Goal: Task Accomplishment & Management: Use online tool/utility

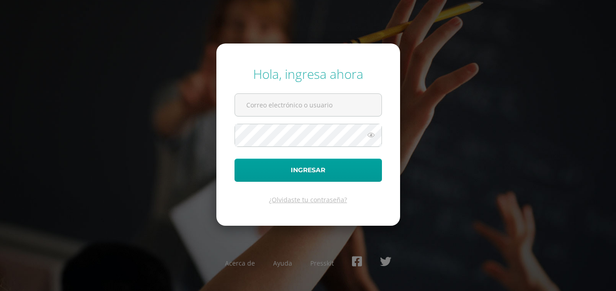
type input "[EMAIL_ADDRESS][DOMAIN_NAME]"
drag, startPoint x: 0, startPoint y: 0, endPoint x: 258, endPoint y: 108, distance: 279.9
click at [258, 108] on input "[EMAIL_ADDRESS][DOMAIN_NAME]" at bounding box center [308, 105] width 147 height 22
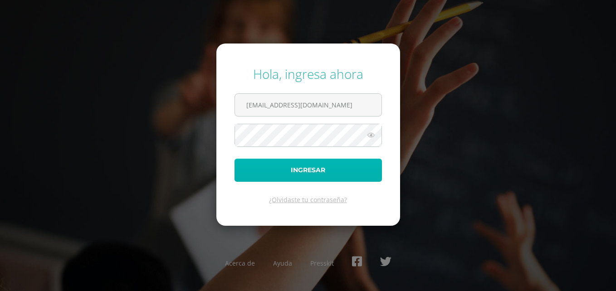
click at [249, 170] on button "Ingresar" at bounding box center [308, 170] width 147 height 23
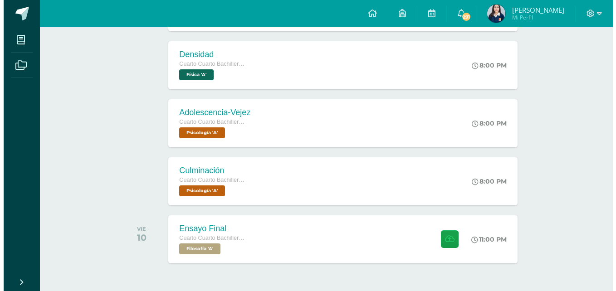
scroll to position [632, 0]
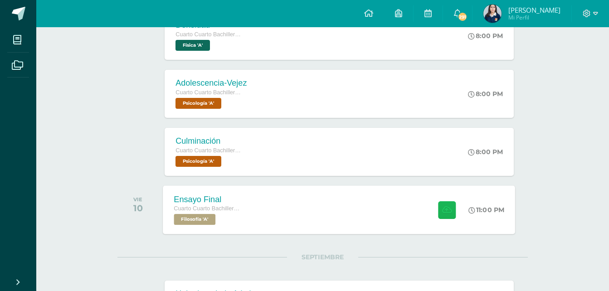
click at [442, 213] on icon at bounding box center [447, 210] width 10 height 8
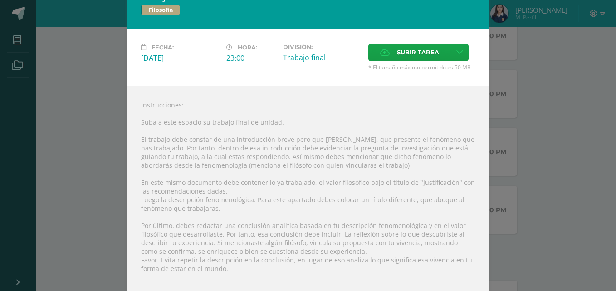
scroll to position [0, 0]
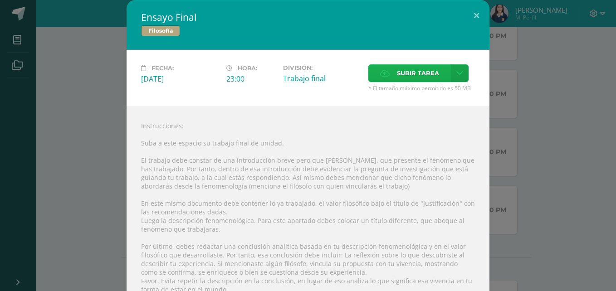
click at [414, 77] on span "Subir tarea" at bounding box center [418, 73] width 42 height 17
click at [0, 0] on input "Subir tarea" at bounding box center [0, 0] width 0 height 0
click at [477, 9] on button at bounding box center [477, 15] width 26 height 31
